Goal: Task Accomplishment & Management: Use online tool/utility

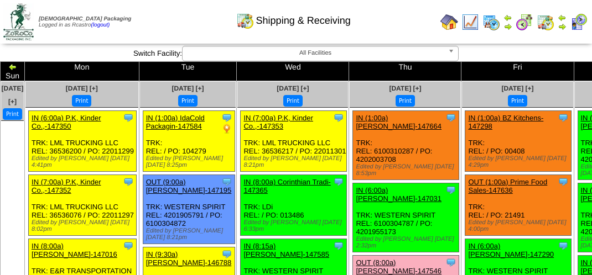
scroll to position [1272, 0]
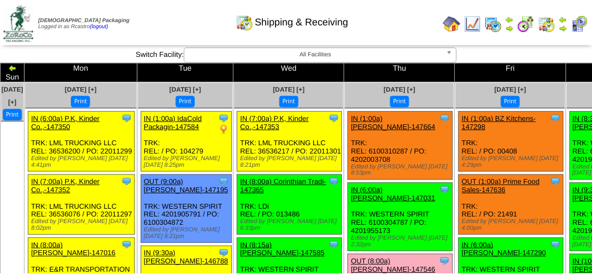
scroll to position [1272, 0]
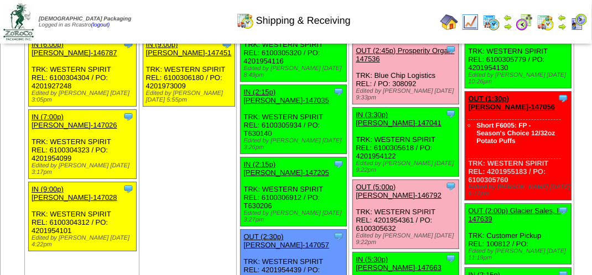
click at [562, 23] on img at bounding box center [561, 26] width 9 height 9
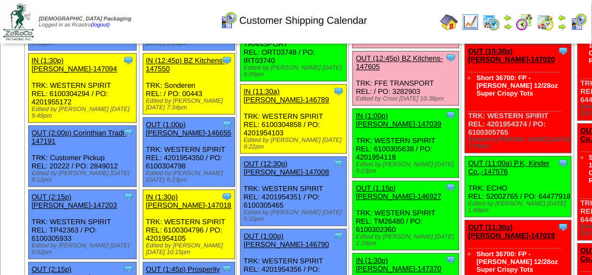
scroll to position [907, 0]
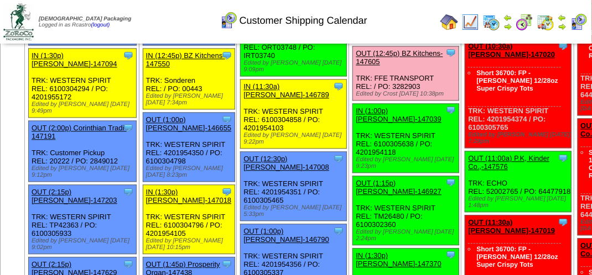
click at [379, 66] on link "OUT (12:45p) BZ Kitchens-147605" at bounding box center [399, 57] width 87 height 17
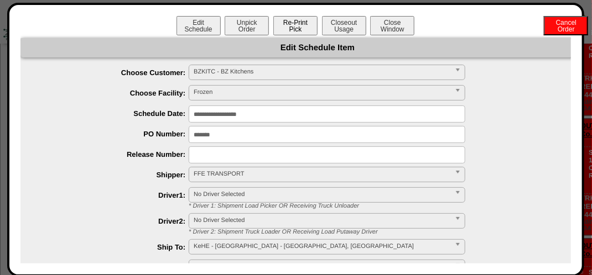
click at [291, 28] on button "Re-Print Pick" at bounding box center [295, 25] width 44 height 19
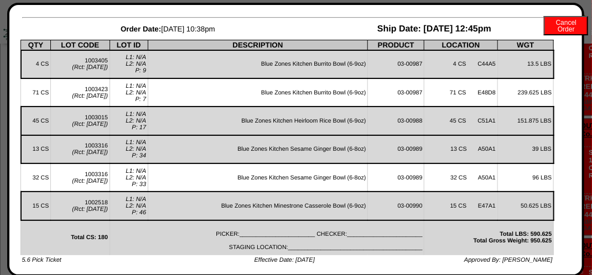
scroll to position [0, 0]
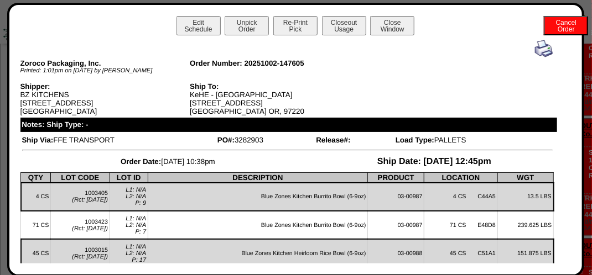
click at [536, 49] on img at bounding box center [544, 49] width 18 height 18
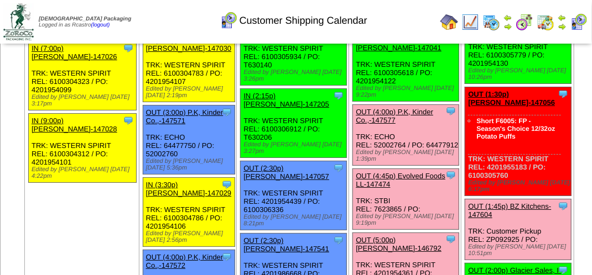
scroll to position [1416, 0]
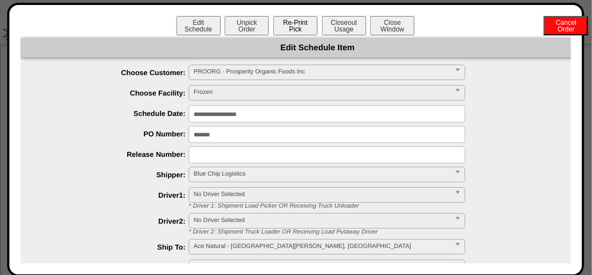
click at [300, 30] on button "Re-Print Pick" at bounding box center [295, 25] width 44 height 19
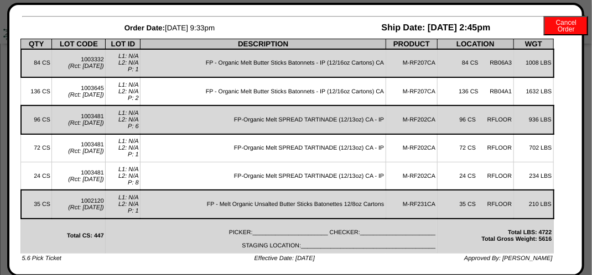
scroll to position [0, 0]
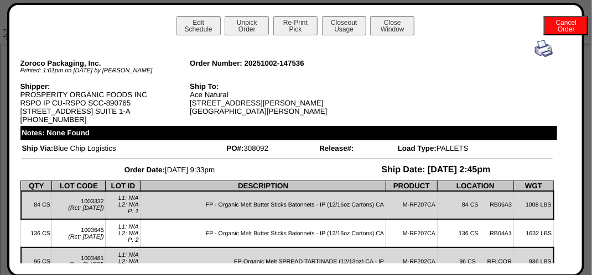
click at [538, 50] on img at bounding box center [544, 49] width 18 height 18
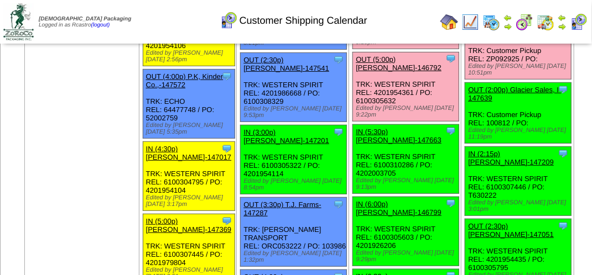
scroll to position [1607, 0]
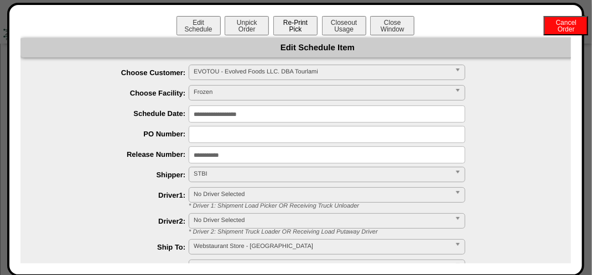
click at [299, 25] on button "Re-Print Pick" at bounding box center [295, 25] width 44 height 19
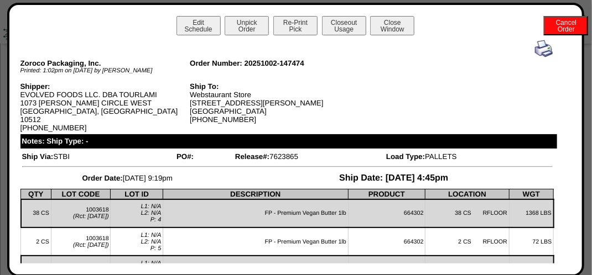
click at [536, 48] on img at bounding box center [544, 49] width 18 height 18
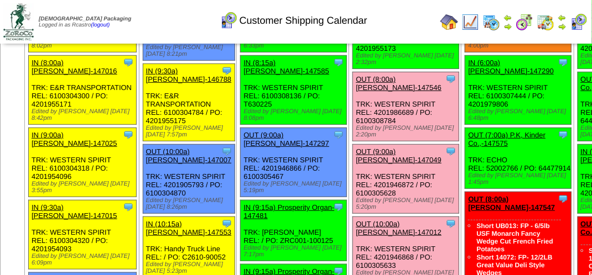
scroll to position [184, 0]
click at [376, 164] on link "OUT (9:00a) Lamb-Weston-147049" at bounding box center [399, 156] width 86 height 17
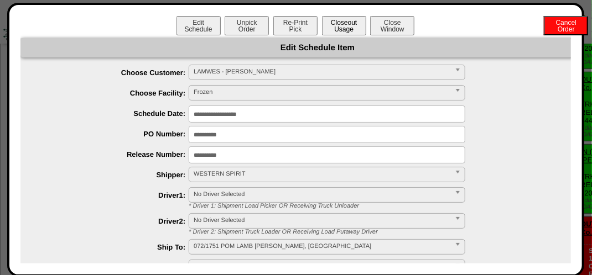
click at [334, 21] on button "Closeout Usage" at bounding box center [344, 25] width 44 height 19
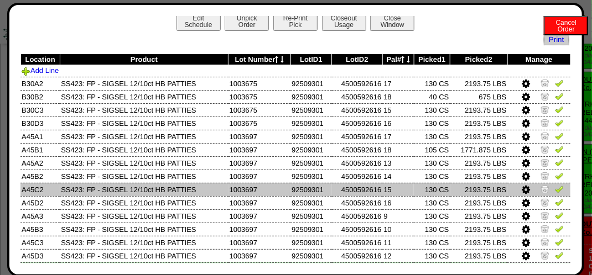
scroll to position [4, 0]
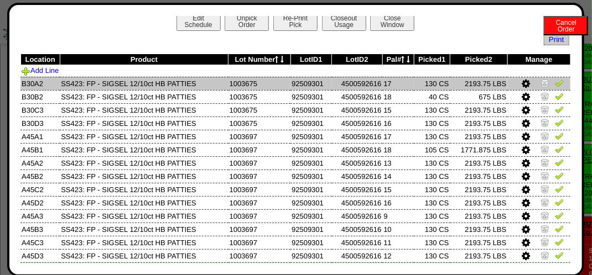
click at [555, 79] on img at bounding box center [559, 83] width 9 height 9
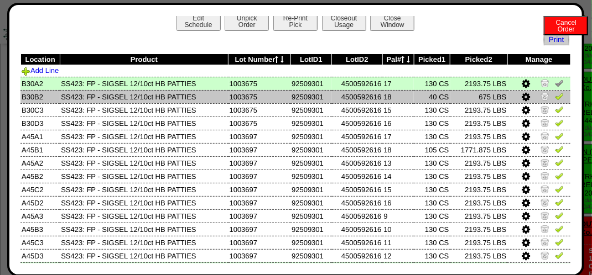
click at [555, 102] on link at bounding box center [559, 98] width 9 height 8
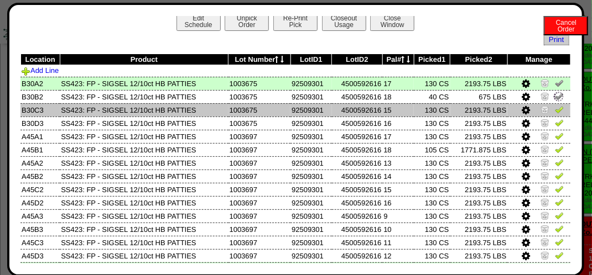
click at [555, 110] on img at bounding box center [559, 109] width 9 height 9
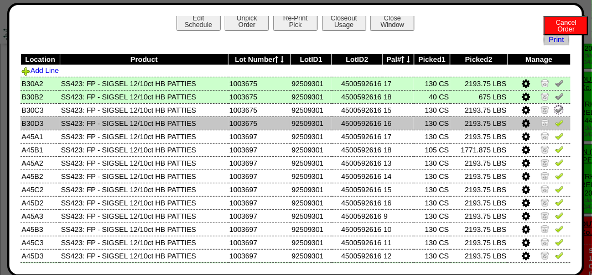
click at [555, 126] on img at bounding box center [559, 122] width 9 height 9
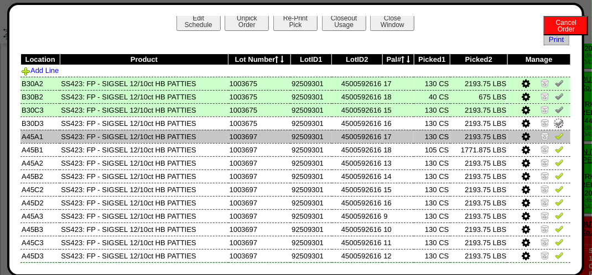
click at [555, 140] on img at bounding box center [559, 136] width 9 height 9
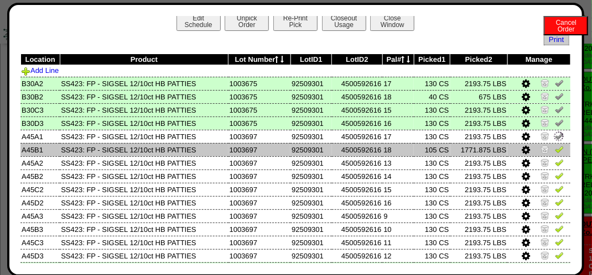
click at [555, 155] on link at bounding box center [559, 151] width 9 height 8
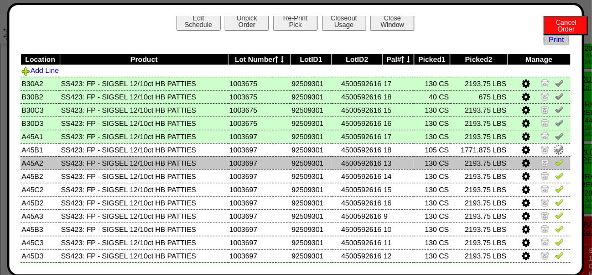
click at [555, 167] on img at bounding box center [559, 162] width 9 height 9
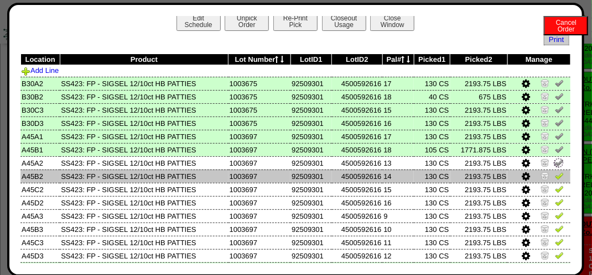
click at [555, 176] on img at bounding box center [559, 175] width 9 height 9
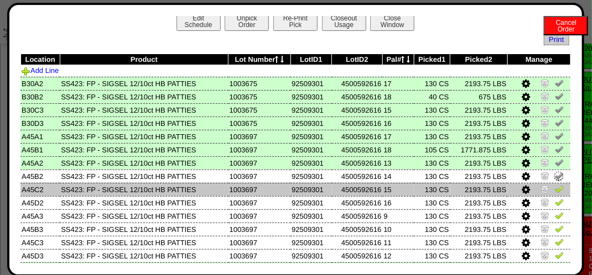
click at [555, 189] on img at bounding box center [559, 189] width 9 height 9
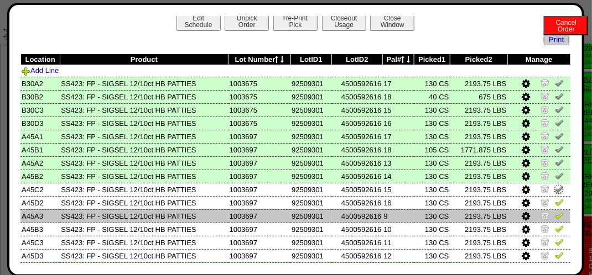
click at [554, 211] on td at bounding box center [538, 216] width 63 height 13
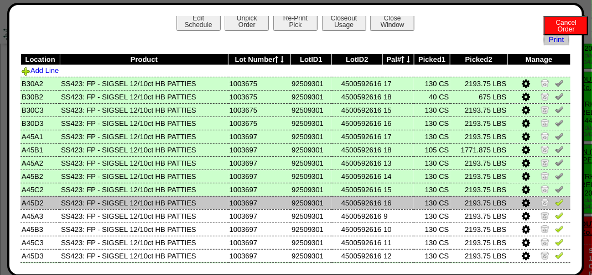
click at [555, 200] on img at bounding box center [559, 202] width 9 height 9
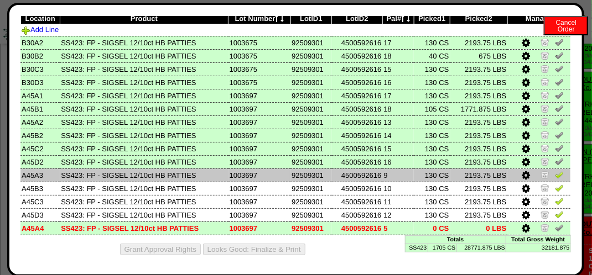
click at [555, 171] on img at bounding box center [559, 174] width 9 height 9
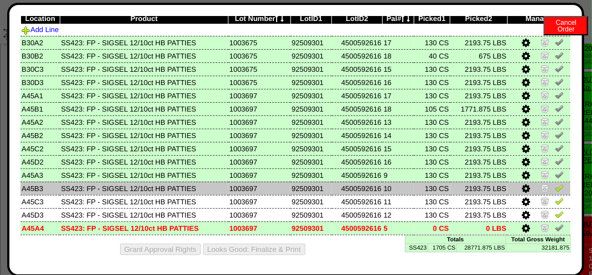
click at [553, 192] on td at bounding box center [538, 188] width 63 height 13
click at [555, 189] on img at bounding box center [559, 188] width 9 height 9
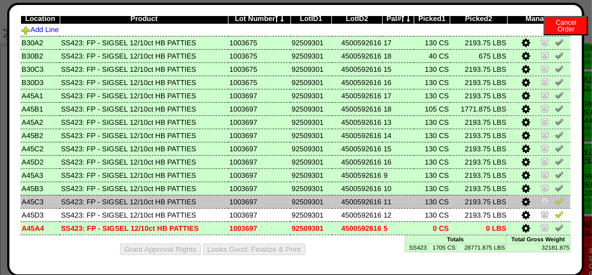
click at [555, 200] on img at bounding box center [559, 201] width 9 height 9
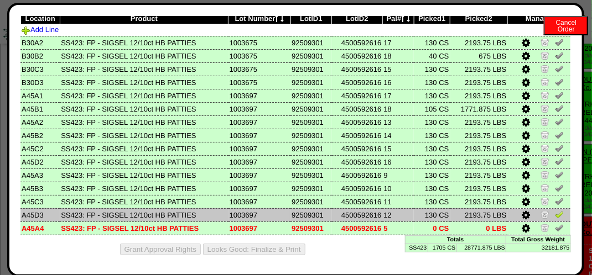
click at [555, 214] on img at bounding box center [559, 214] width 9 height 9
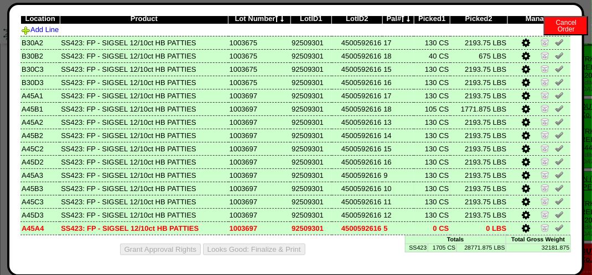
scroll to position [0, 0]
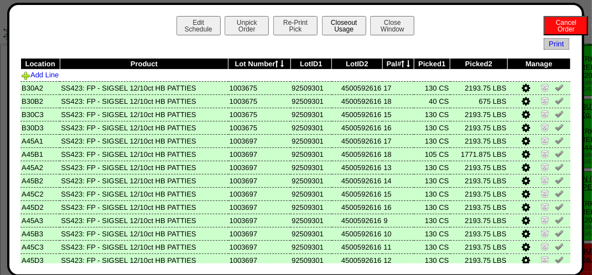
click at [340, 31] on button "Closeout Usage" at bounding box center [344, 25] width 44 height 19
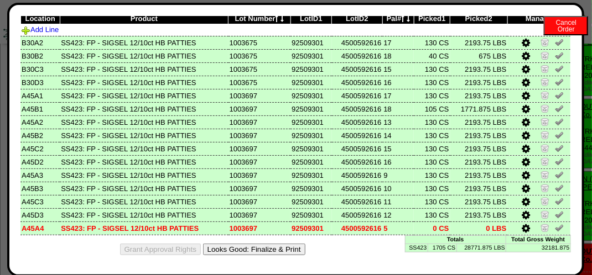
click at [272, 246] on button "Looks Good: Finalize & Print" at bounding box center [254, 250] width 102 height 12
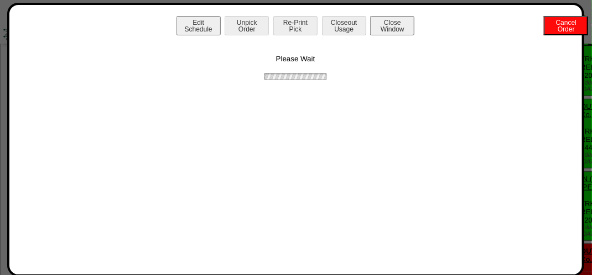
scroll to position [0, 0]
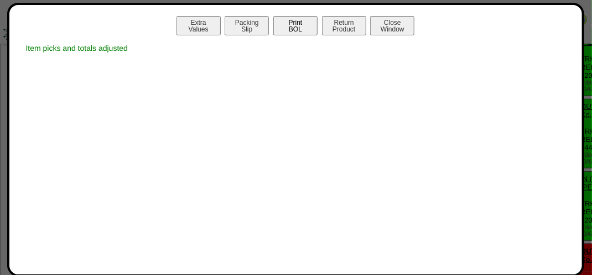
click at [307, 24] on button "Print BOL" at bounding box center [295, 25] width 44 height 19
